Goal: Information Seeking & Learning: Understand process/instructions

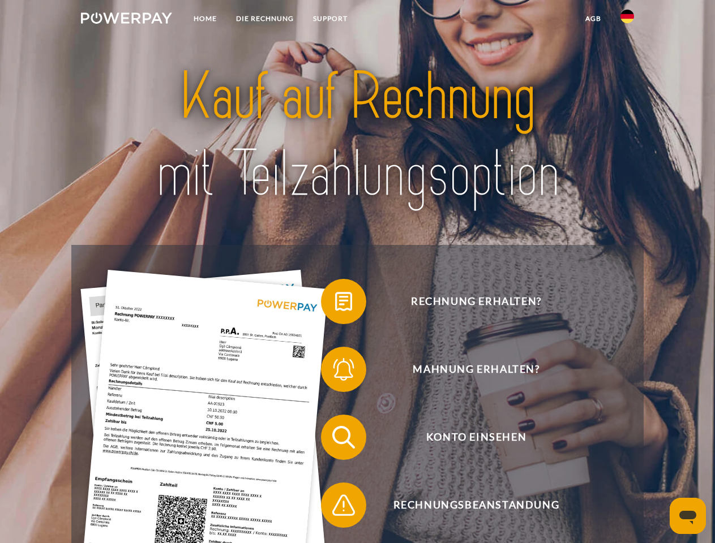
click at [126, 20] on img at bounding box center [126, 17] width 91 height 11
click at [627, 20] on img at bounding box center [627, 17] width 14 height 14
click at [593, 19] on link "agb" at bounding box center [593, 18] width 35 height 20
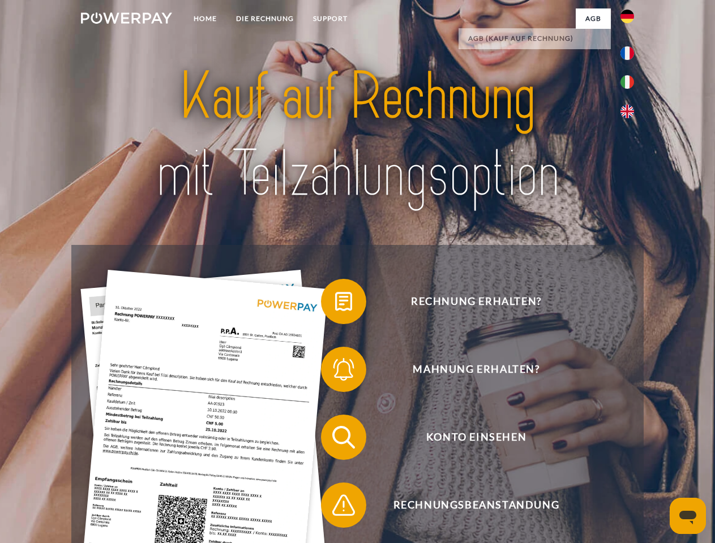
click at [335, 304] on span at bounding box center [326, 301] width 57 height 57
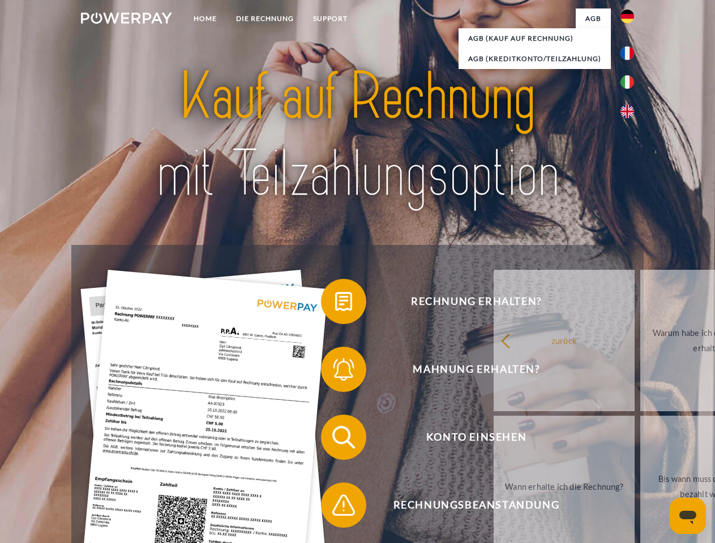
click at [335, 372] on span at bounding box center [326, 369] width 57 height 57
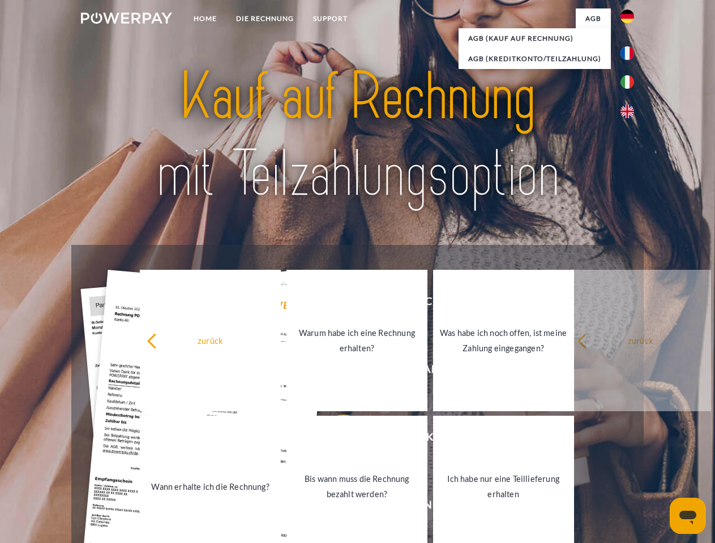
click at [335, 440] on link "Bis wann muss die Rechnung bezahlt werden?" at bounding box center [356, 486] width 141 height 141
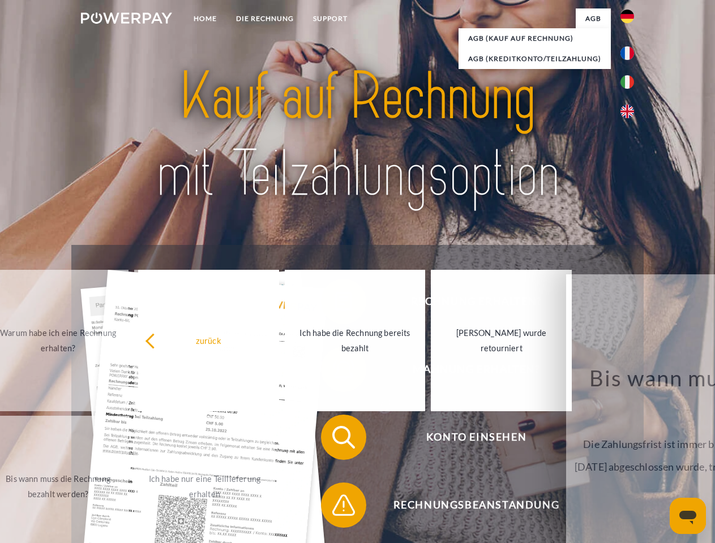
click at [335, 508] on span at bounding box center [326, 505] width 57 height 57
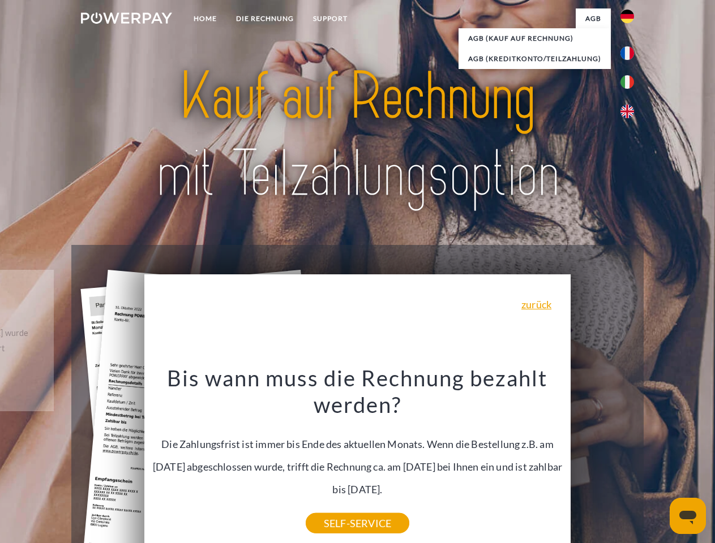
click at [688, 516] on icon "Messaging-Fenster öffnen" at bounding box center [687, 518] width 17 height 14
